Goal: Task Accomplishment & Management: Manage account settings

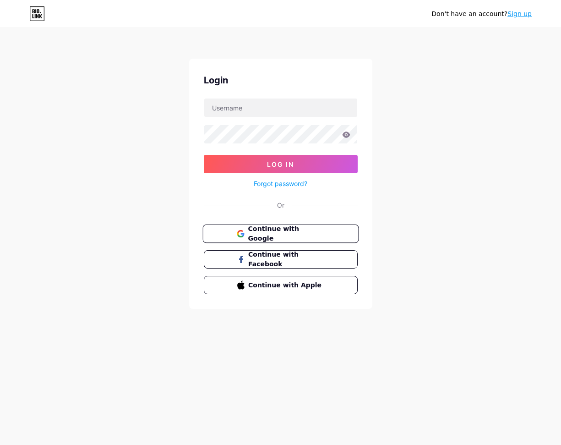
click at [283, 233] on span "Continue with Google" at bounding box center [286, 234] width 77 height 20
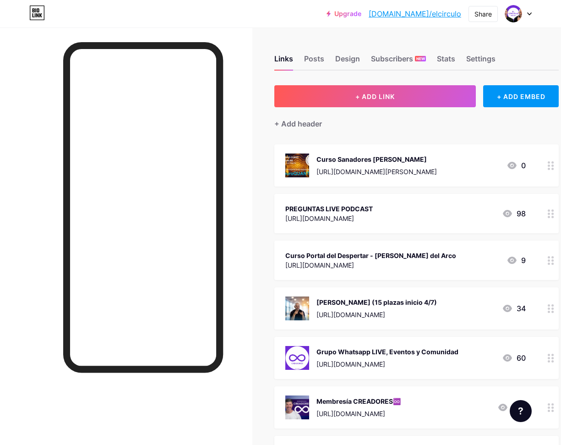
scroll to position [78, 0]
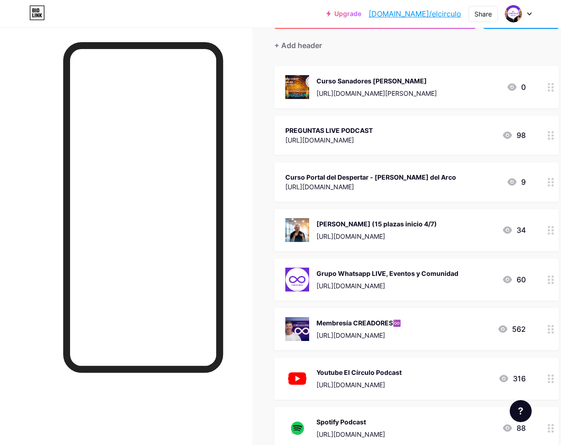
click at [372, 329] on div "Membresía CREADORES♾️ https://creadores.rudybianco.com" at bounding box center [359, 329] width 84 height 24
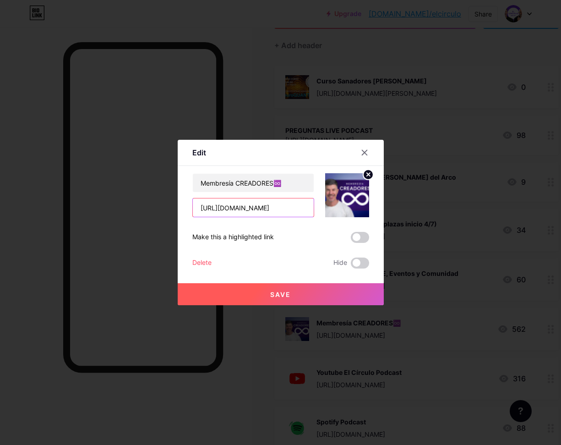
drag, startPoint x: 224, startPoint y: 208, endPoint x: 252, endPoint y: 208, distance: 27.9
click at [252, 208] on input "https://creadores.rudybianco.com" at bounding box center [253, 207] width 121 height 18
paste input "creadores"
type input "https://rudybiancocreadores.com"
click at [275, 295] on span "Save" at bounding box center [280, 294] width 21 height 8
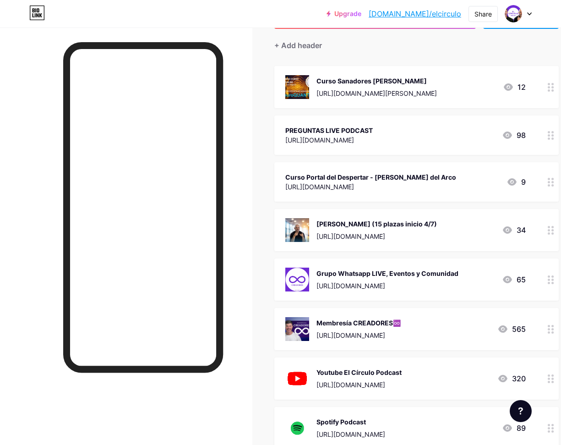
click at [416, 93] on div "https://creadores.rudybianco.com/sanadores-Joel" at bounding box center [377, 93] width 120 height 10
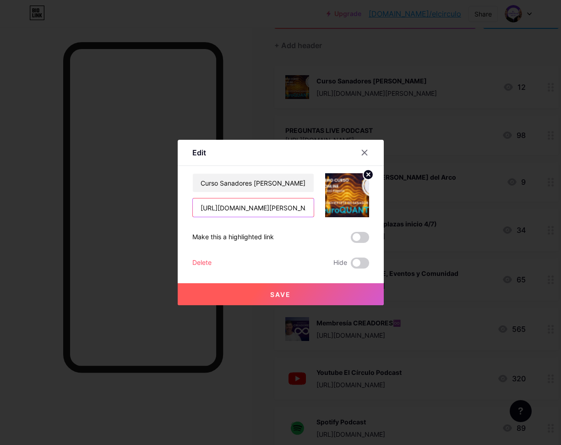
click at [303, 208] on input "https://creadores.rudybianco.com/sanadores-Joel" at bounding box center [253, 207] width 121 height 18
drag, startPoint x: 302, startPoint y: 207, endPoint x: 220, endPoint y: 210, distance: 82.5
click at [220, 210] on input "https://creadores.rudybianco.com/sanadores-Joel" at bounding box center [253, 207] width 121 height 18
paste input "text"
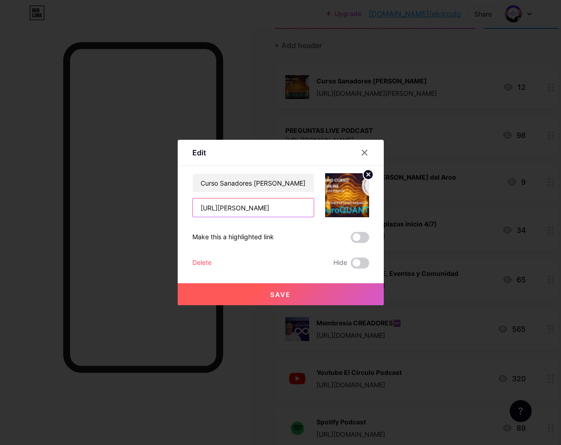
scroll to position [0, 0]
click at [288, 208] on input "https://creadores.rudybianco.com/sanadores-Joel" at bounding box center [253, 207] width 121 height 18
paste input "creadores"
drag, startPoint x: 236, startPoint y: 208, endPoint x: 210, endPoint y: 209, distance: 26.1
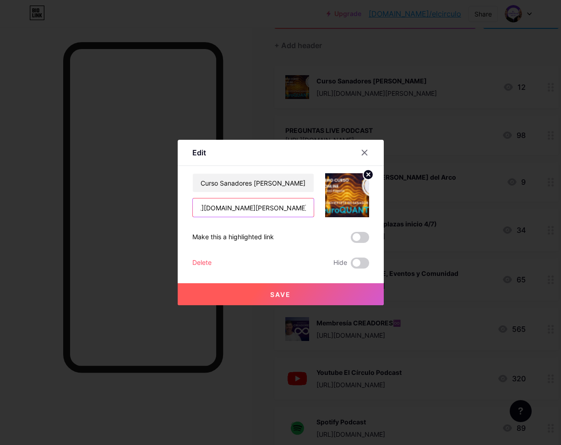
click at [210, 209] on input "https://creadores.rudybiancocreadores.com/sanadores-Joel" at bounding box center [253, 207] width 121 height 18
type input "https://rudybiancocreadores.com/sanadores-Joel"
click at [295, 295] on button "Save" at bounding box center [281, 294] width 206 height 22
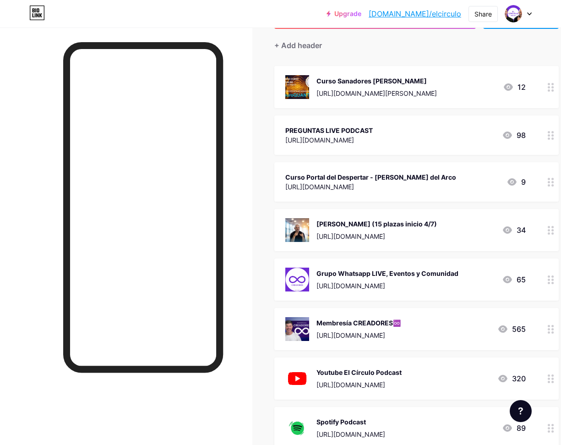
click at [201, 23] on div "Upgrade bio.link/elcirc... bio.link/elcirculo Share Switch accounts Podcast El …" at bounding box center [280, 13] width 561 height 27
